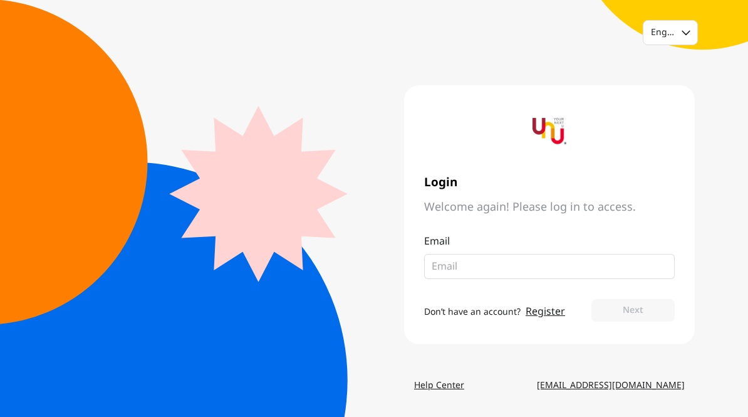
click at [598, 273] on input "email" at bounding box center [545, 266] width 226 height 15
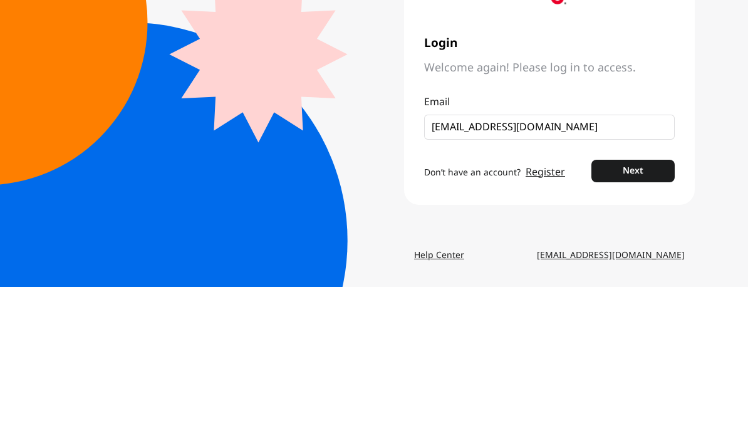
type input "[EMAIL_ADDRESS][DOMAIN_NAME]"
click at [642, 309] on button "Next" at bounding box center [633, 320] width 83 height 23
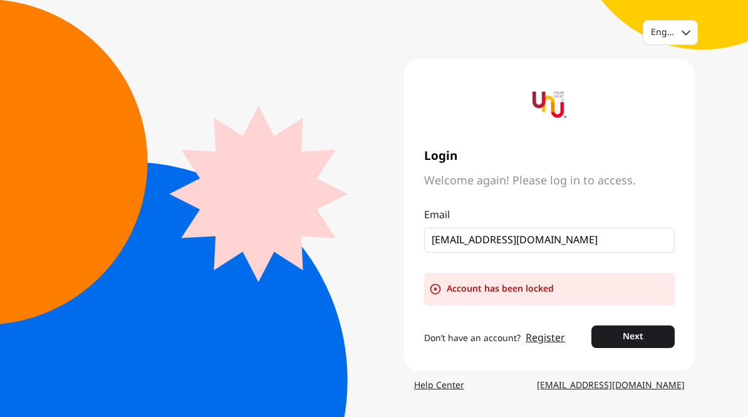
click at [642, 330] on button "Next" at bounding box center [633, 336] width 83 height 23
